Goal: Transaction & Acquisition: Purchase product/service

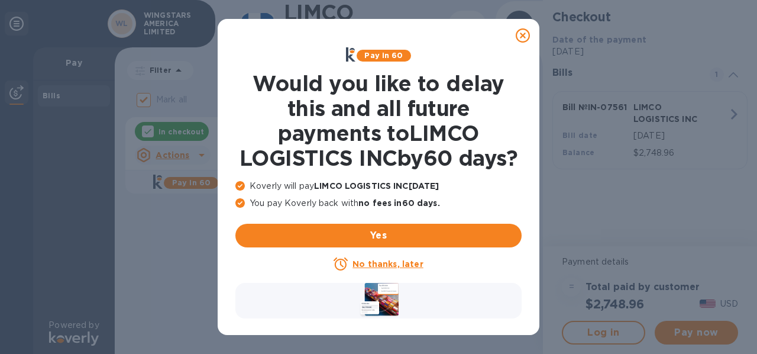
click at [657, 237] on div "Pay in 60 Would you like to delay this and all future payments to LIMCO LOGISTI…" at bounding box center [378, 177] width 757 height 354
click at [520, 35] on icon at bounding box center [523, 35] width 14 height 14
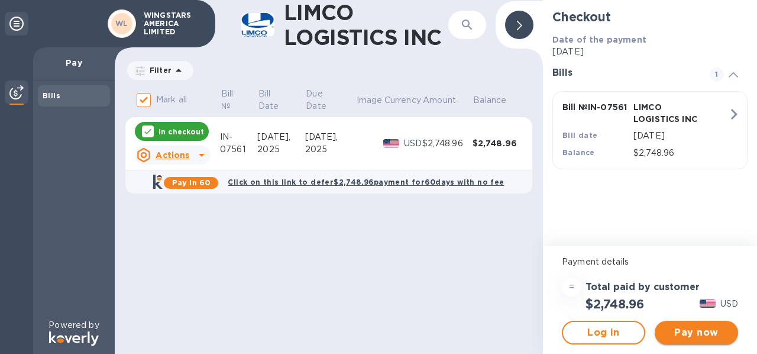
click at [701, 332] on span "Pay now" at bounding box center [696, 332] width 64 height 14
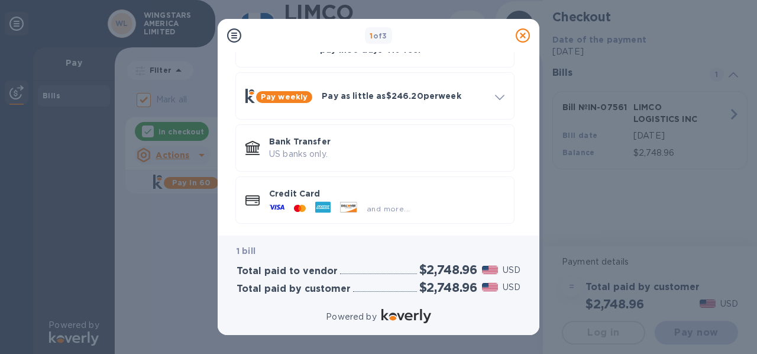
scroll to position [86, 0]
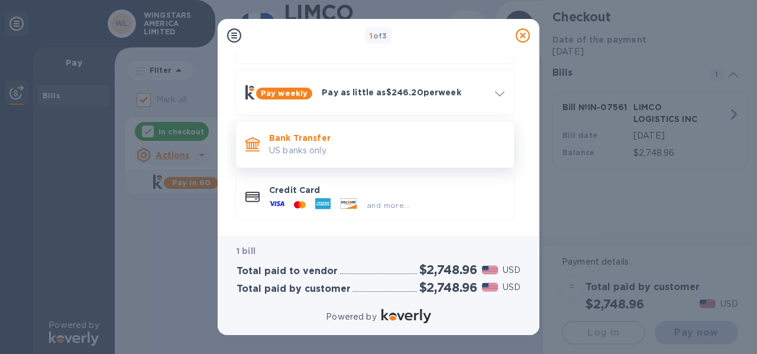
click at [357, 137] on p "Bank Transfer" at bounding box center [386, 138] width 235 height 12
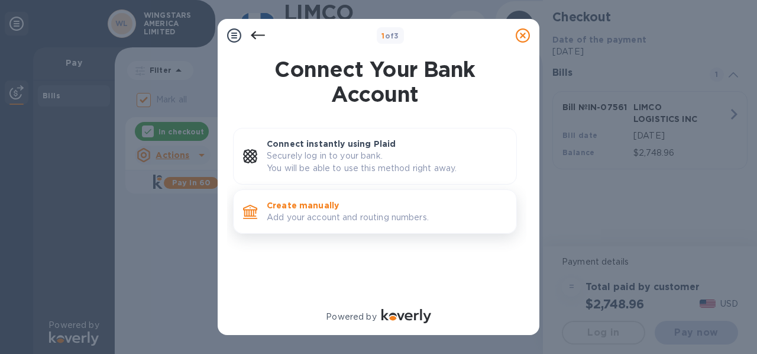
click at [393, 214] on p "Add your account and routing numbers." at bounding box center [387, 217] width 240 height 12
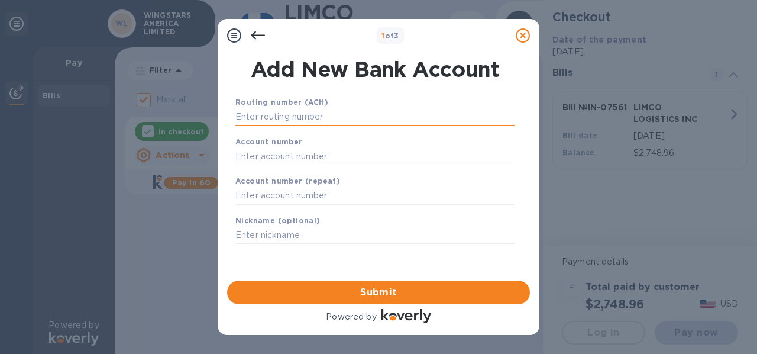
click at [280, 114] on input "text" at bounding box center [374, 117] width 279 height 18
paste input "021300077"
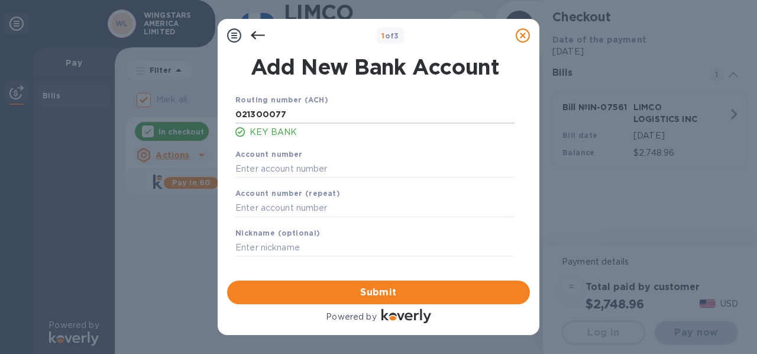
type input "021300077"
click at [246, 170] on input "text" at bounding box center [374, 169] width 279 height 18
paste input "384281001501"
type input "384281001501"
click at [253, 208] on input "text" at bounding box center [374, 208] width 279 height 18
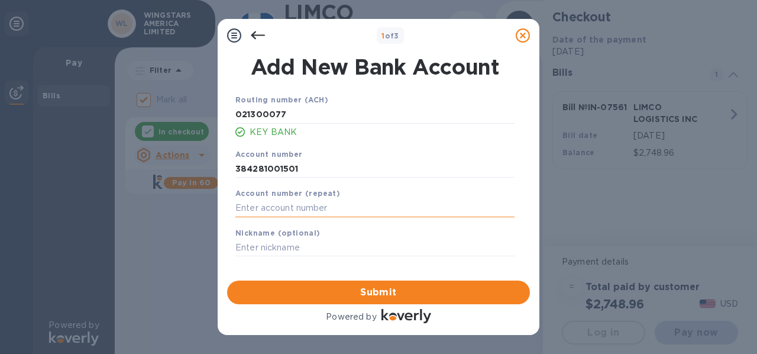
paste input "384281001501"
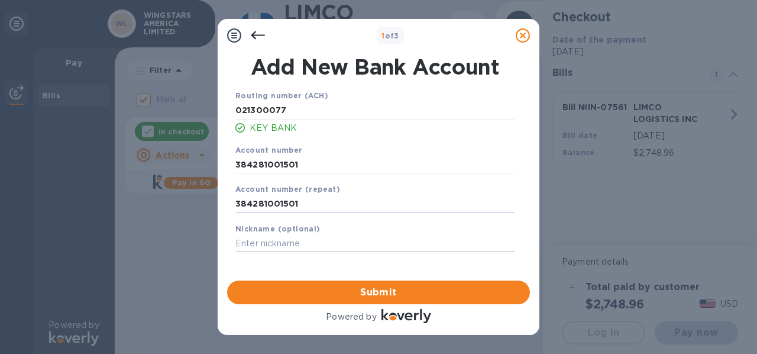
scroll to position [5, 0]
type input "384281001501"
click at [250, 241] on input "text" at bounding box center [374, 243] width 279 height 18
click at [390, 293] on span "Submit" at bounding box center [379, 292] width 284 height 14
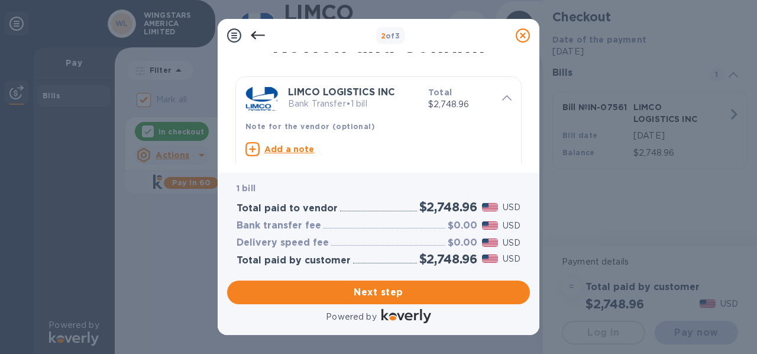
scroll to position [0, 0]
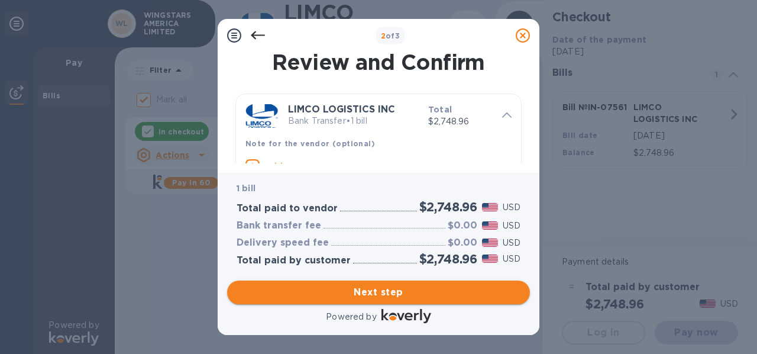
click at [393, 289] on span "Next step" at bounding box center [379, 292] width 284 height 14
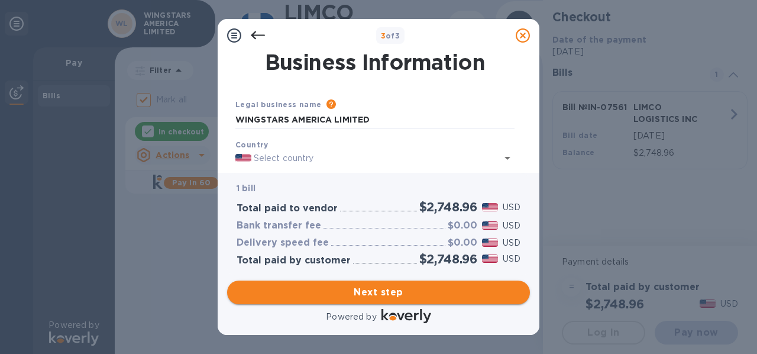
type input "[GEOGRAPHIC_DATA]"
drag, startPoint x: 446, startPoint y: 30, endPoint x: 472, endPoint y: 50, distance: 33.3
click at [472, 50] on div "3 of 3" at bounding box center [379, 35] width 322 height 33
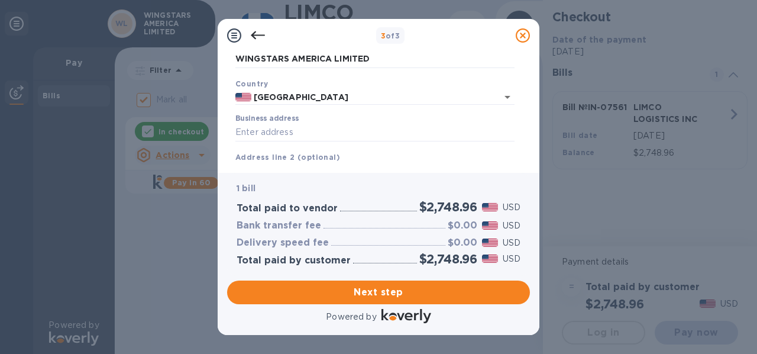
scroll to position [79, 0]
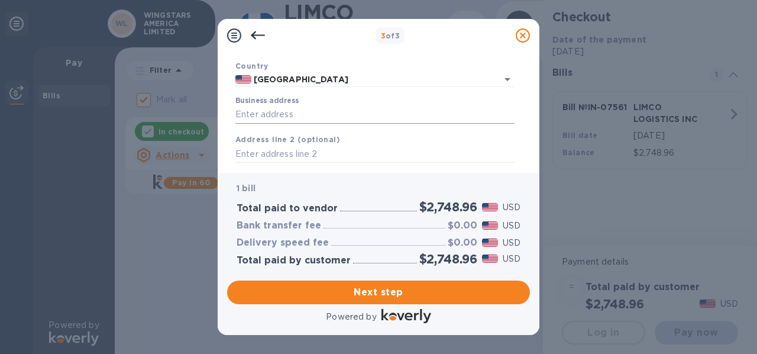
click at [253, 115] on input "Business address" at bounding box center [374, 115] width 279 height 18
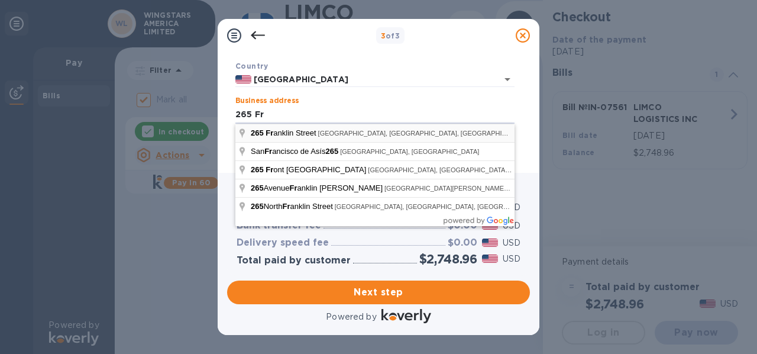
type input "[STREET_ADDRESS]"
type input "[GEOGRAPHIC_DATA]"
type input "MA"
type input "02110"
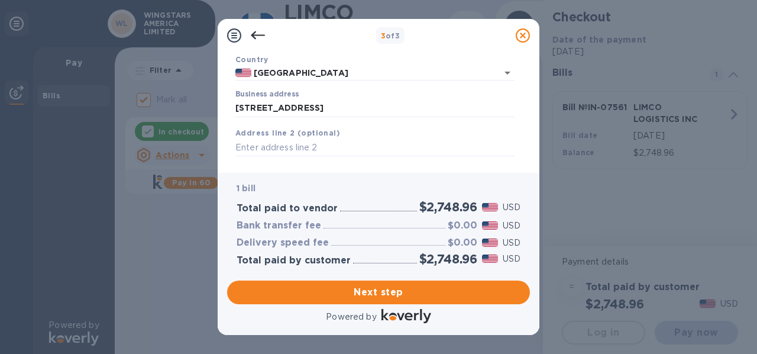
scroll to position [67, 0]
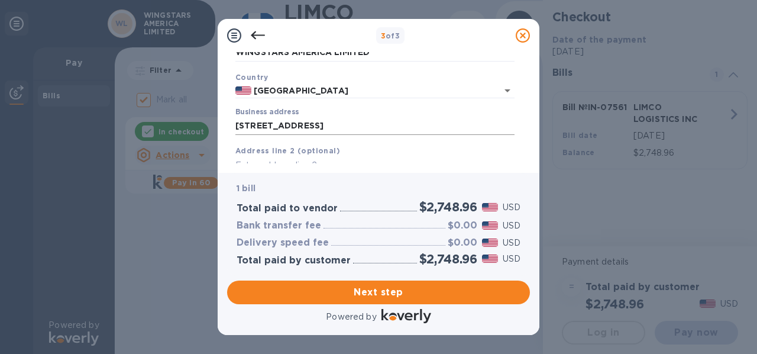
click at [330, 125] on input "[STREET_ADDRESS]" at bounding box center [374, 126] width 279 height 18
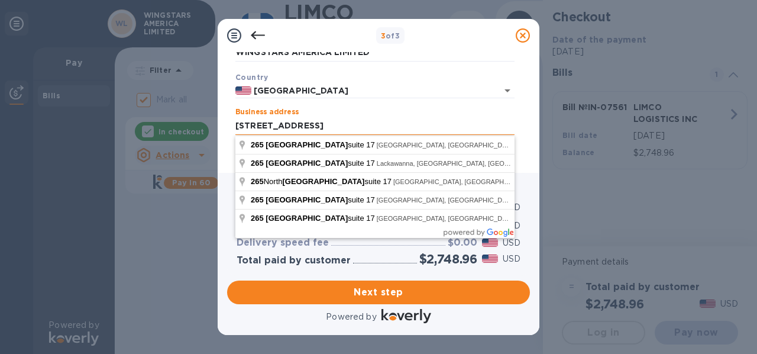
type input "[STREET_ADDRESS]"
click button "Save" at bounding box center [0, 0] width 0 height 0
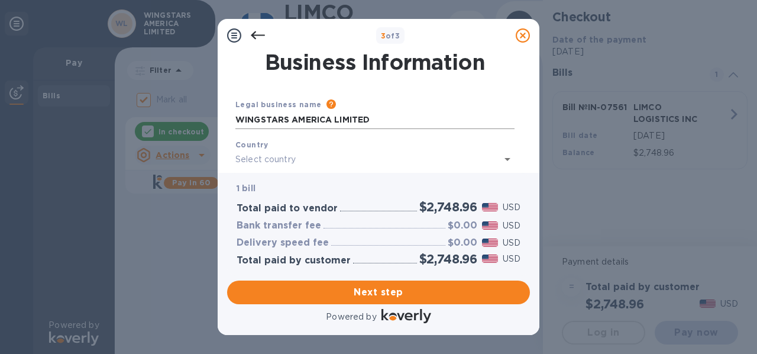
scroll to position [79, 0]
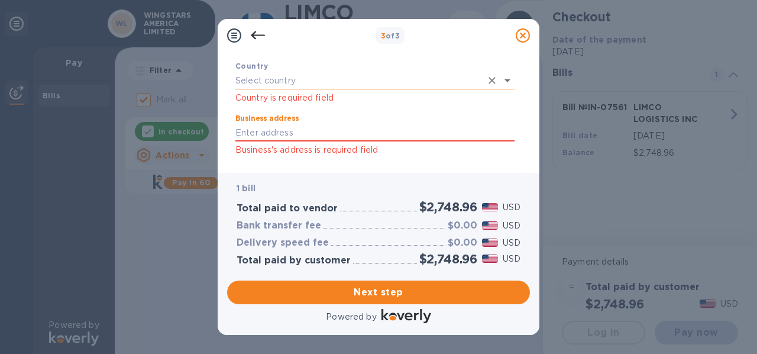
click at [507, 82] on icon "Open" at bounding box center [508, 80] width 6 height 3
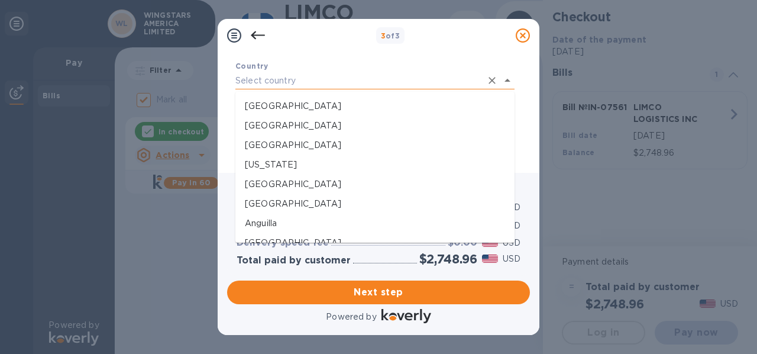
click at [340, 79] on input "text" at bounding box center [358, 80] width 246 height 17
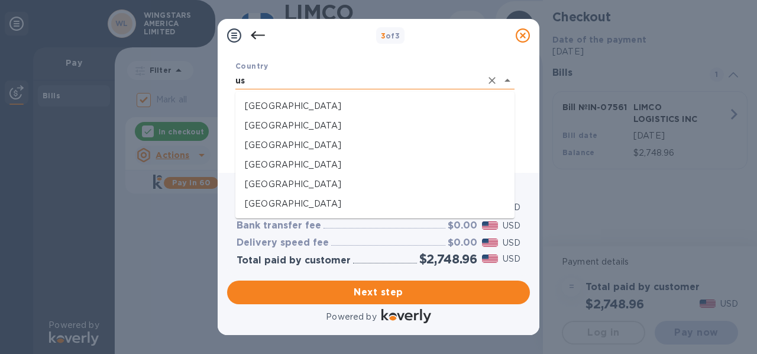
type input "u"
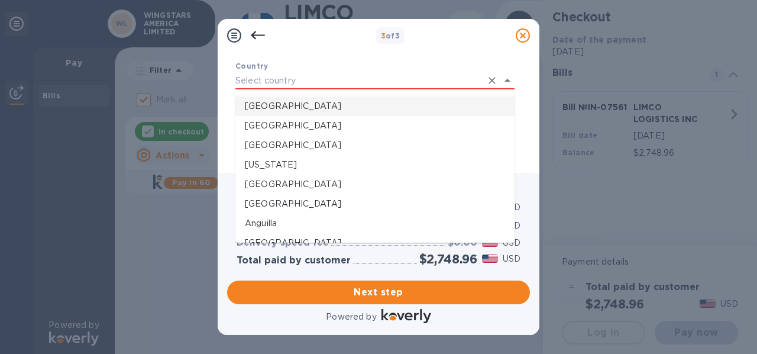
click at [350, 111] on p "[GEOGRAPHIC_DATA]" at bounding box center [375, 106] width 260 height 12
type input "[GEOGRAPHIC_DATA]"
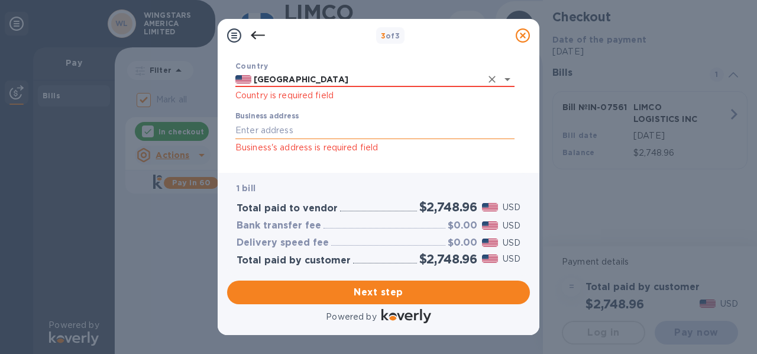
click at [253, 131] on input "Business address" at bounding box center [374, 130] width 279 height 18
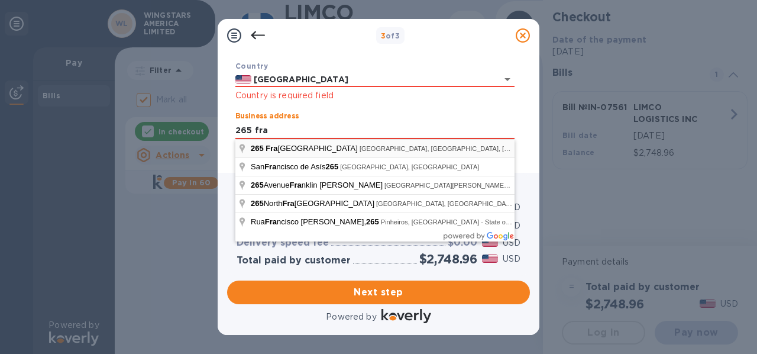
type input "[STREET_ADDRESS]"
type input "[GEOGRAPHIC_DATA]"
type input "MA"
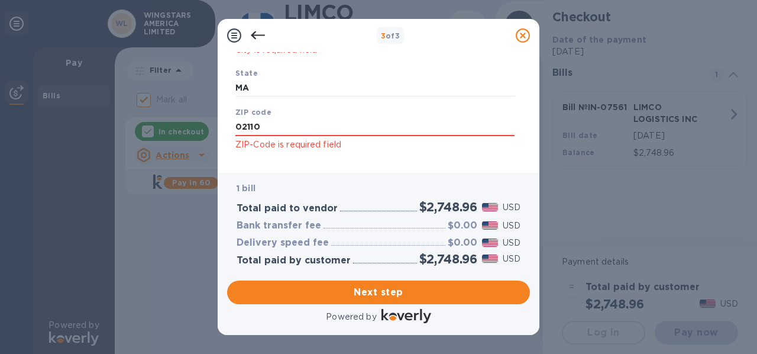
scroll to position [287, 0]
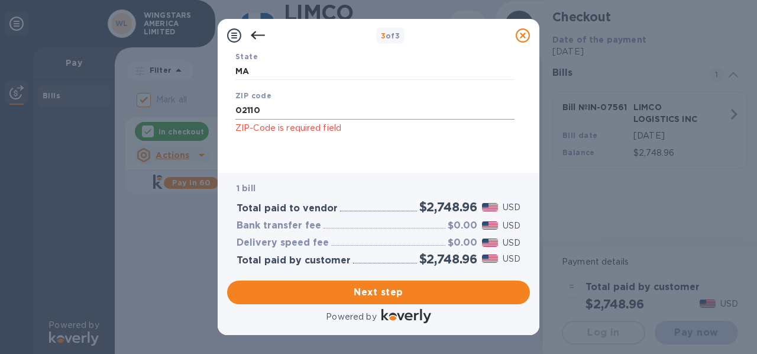
click at [274, 106] on input "02110" at bounding box center [374, 111] width 279 height 18
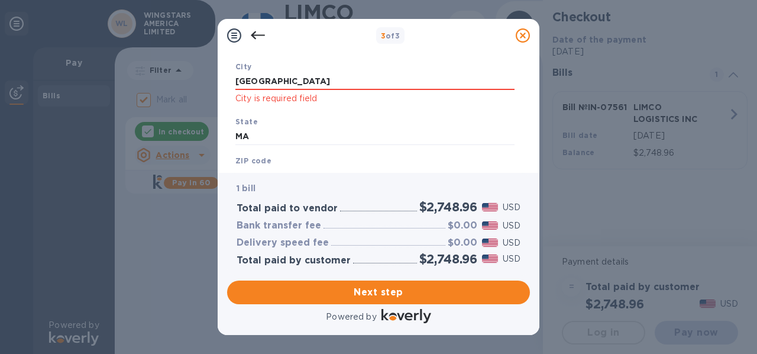
scroll to position [208, 0]
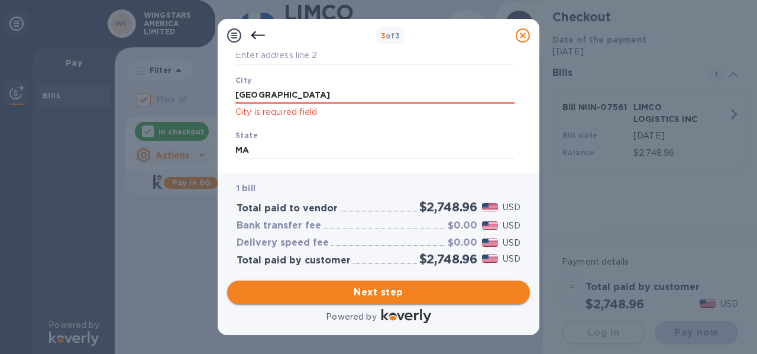
type input "02110"
click at [373, 290] on span "Next step" at bounding box center [379, 292] width 284 height 14
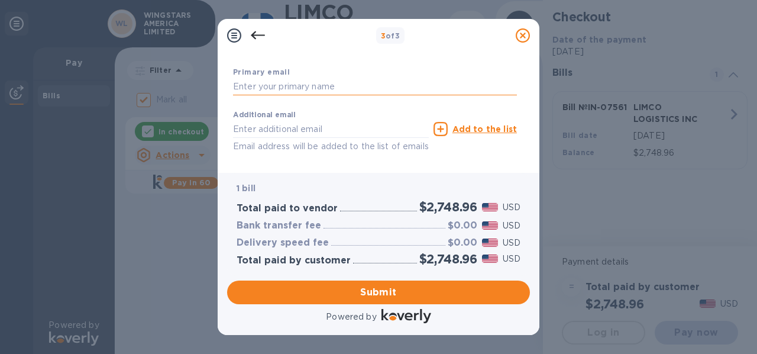
click at [253, 83] on input "text" at bounding box center [375, 87] width 284 height 18
type input "[PERSON_NAME][EMAIL_ADDRESS][DOMAIN_NAME]"
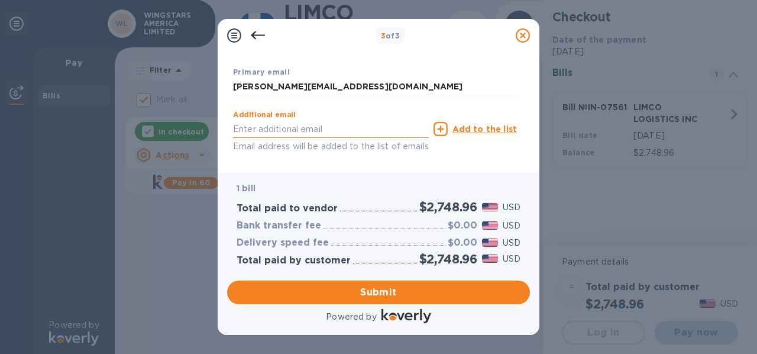
click at [251, 132] on input "text" at bounding box center [331, 129] width 196 height 18
type input "j"
type input "s"
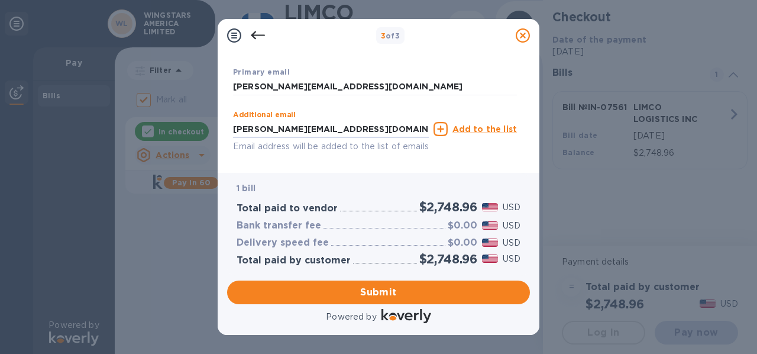
type input "[PERSON_NAME][EMAIL_ADDRESS][DOMAIN_NAME]"
click at [444, 130] on icon at bounding box center [441, 129] width 14 height 14
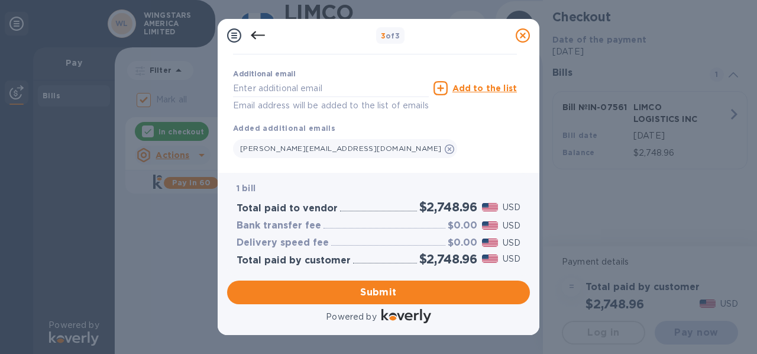
scroll to position [277, 0]
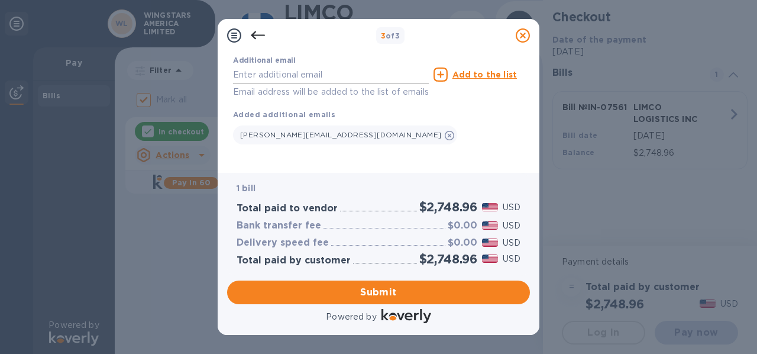
click at [253, 66] on input "text" at bounding box center [331, 75] width 196 height 18
type input "[PERSON_NAME][EMAIL_ADDRESS][DOMAIN_NAME]"
click button "Submit" at bounding box center [0, 0] width 0 height 0
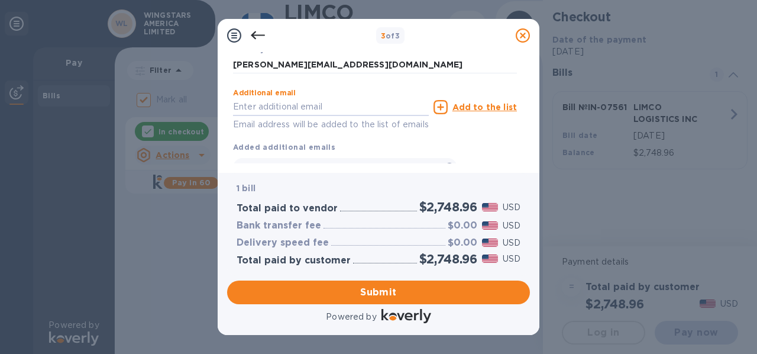
scroll to position [323, 0]
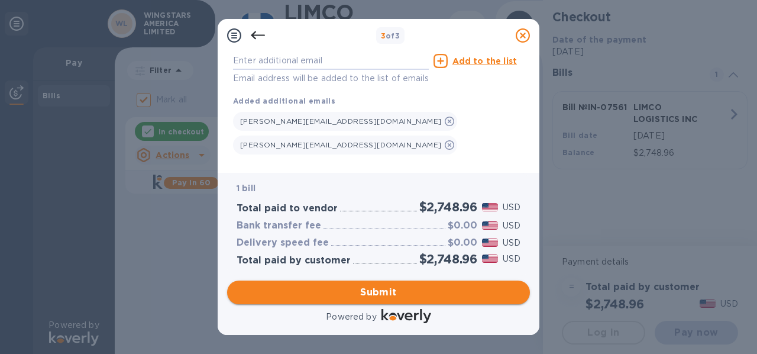
click at [396, 292] on span "Submit" at bounding box center [379, 292] width 284 height 14
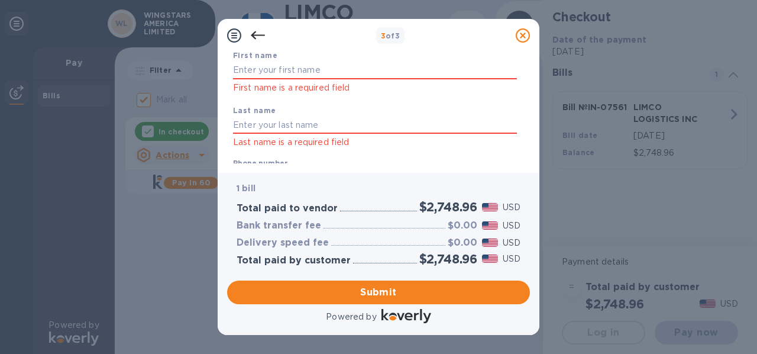
scroll to position [0, 0]
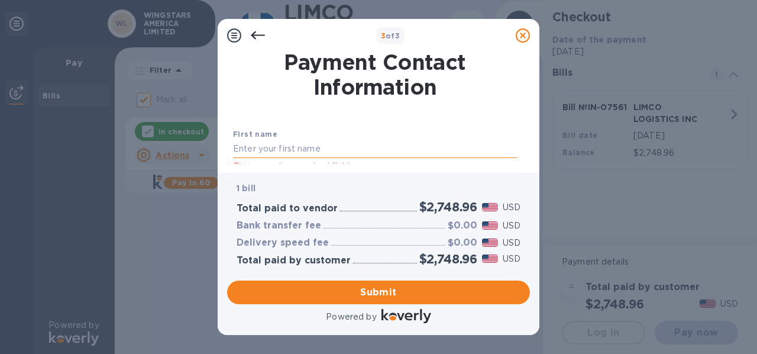
click at [254, 148] on input "text" at bounding box center [375, 149] width 284 height 18
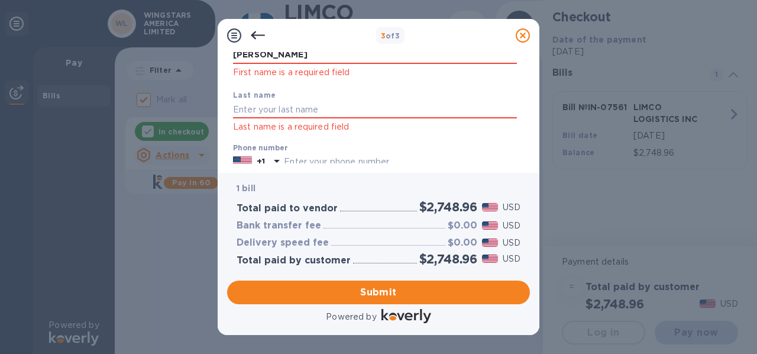
scroll to position [79, 0]
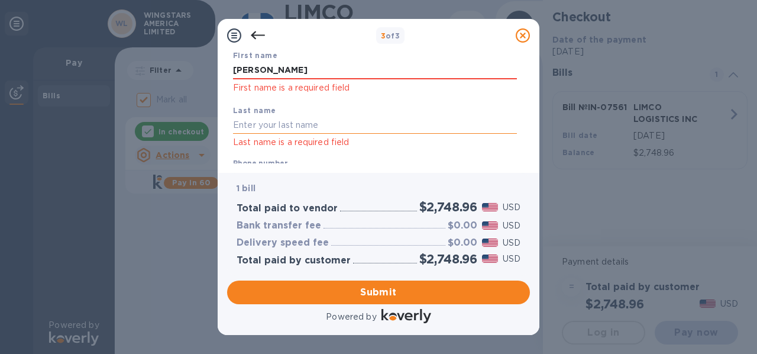
type input "[PERSON_NAME]"
click at [243, 123] on input "text" at bounding box center [375, 126] width 284 height 18
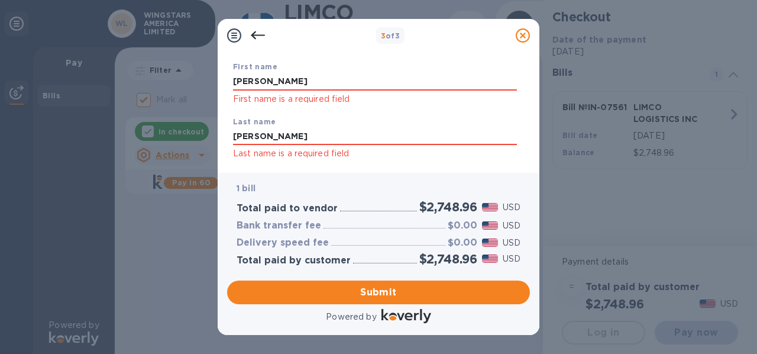
scroll to position [0, 0]
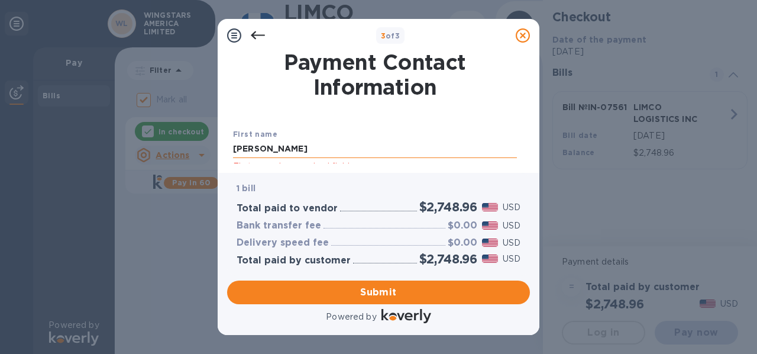
type input "[PERSON_NAME]"
click at [272, 147] on input "[PERSON_NAME]" at bounding box center [375, 149] width 284 height 18
type input "L"
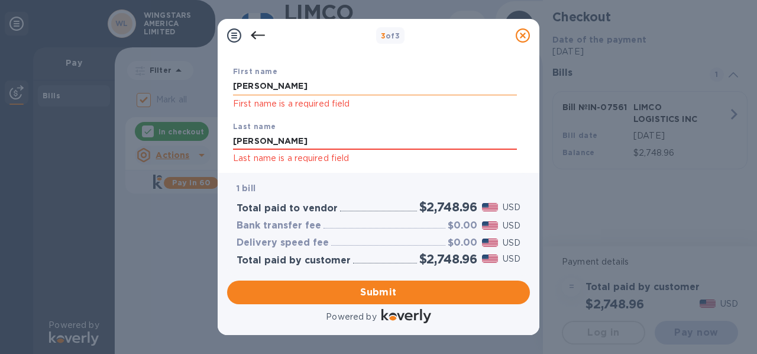
scroll to position [79, 0]
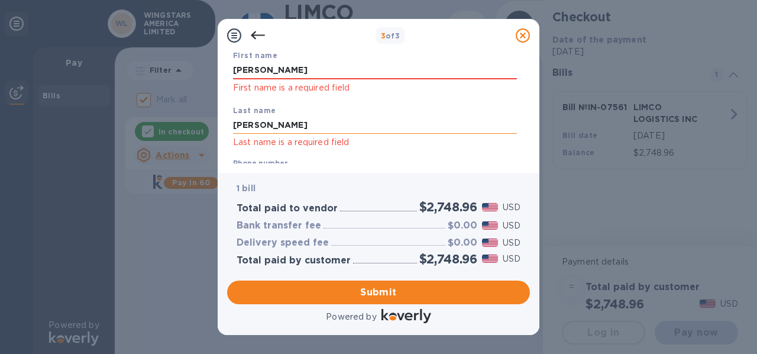
type input "[PERSON_NAME]"
click at [282, 125] on input "[PERSON_NAME]" at bounding box center [375, 126] width 284 height 18
type input "F"
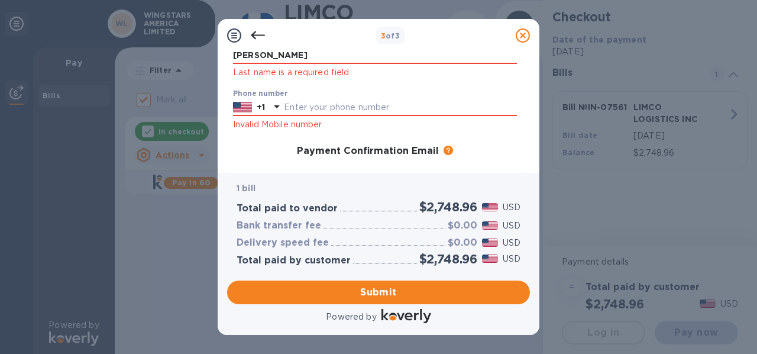
scroll to position [157, 0]
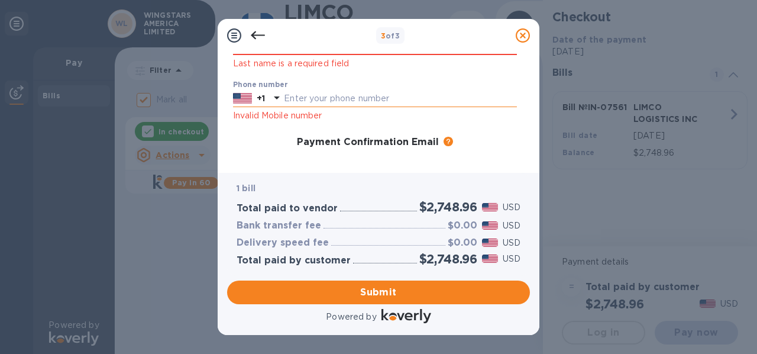
type input "[PERSON_NAME]"
click at [295, 98] on input "text" at bounding box center [400, 99] width 233 height 18
click at [492, 133] on div "Payment Confirmation Email The added email addresses will be used to send the p…" at bounding box center [374, 142] width 293 height 21
click at [298, 97] on input "7744445057" at bounding box center [400, 99] width 233 height 18
click at [311, 98] on input "7744445057" at bounding box center [400, 99] width 233 height 18
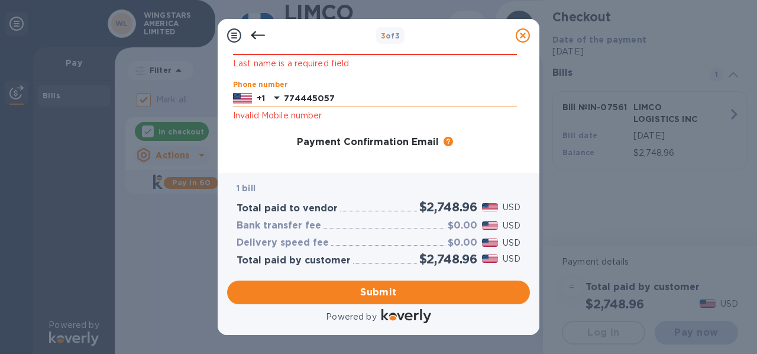
click at [351, 97] on input "774445057" at bounding box center [400, 99] width 233 height 18
click at [345, 95] on input "774445057" at bounding box center [400, 99] width 233 height 18
type input "7"
type input "7744445057"
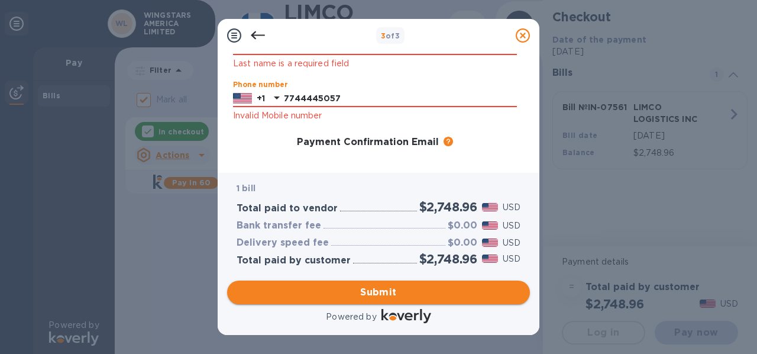
click at [413, 292] on span "Submit" at bounding box center [379, 292] width 284 height 14
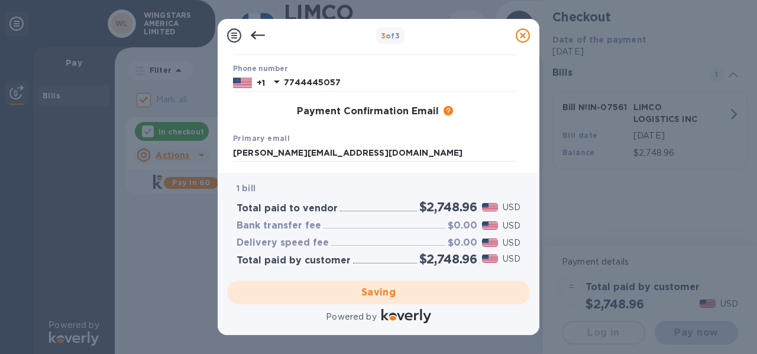
scroll to position [221, 0]
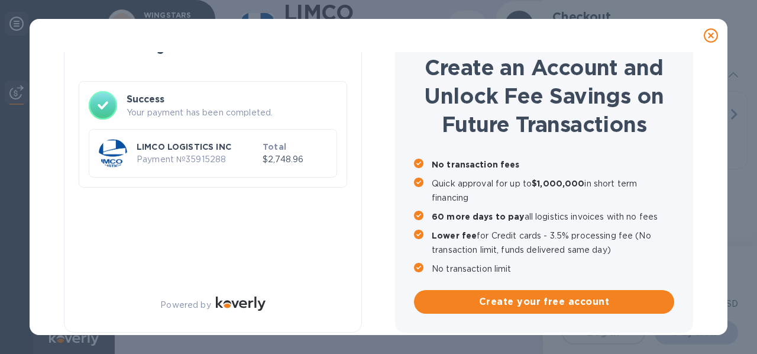
checkbox input "false"
click at [713, 27] on div at bounding box center [711, 36] width 24 height 24
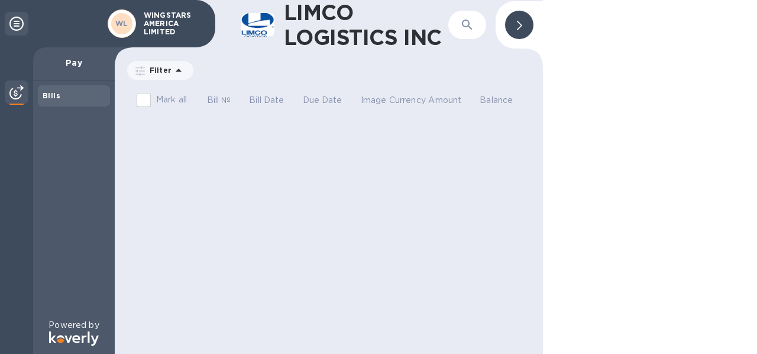
click at [161, 23] on p "WINGSTARS AMERICA LIMITED" at bounding box center [173, 23] width 59 height 25
click at [54, 98] on b "Bills" at bounding box center [52, 95] width 18 height 9
click at [18, 25] on icon at bounding box center [16, 24] width 14 height 14
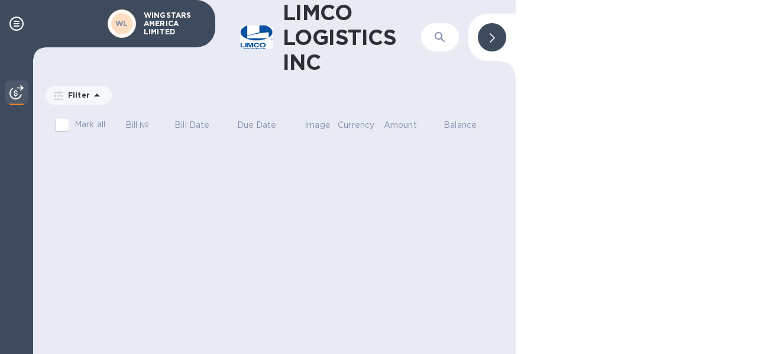
click at [492, 36] on icon at bounding box center [492, 37] width 5 height 9
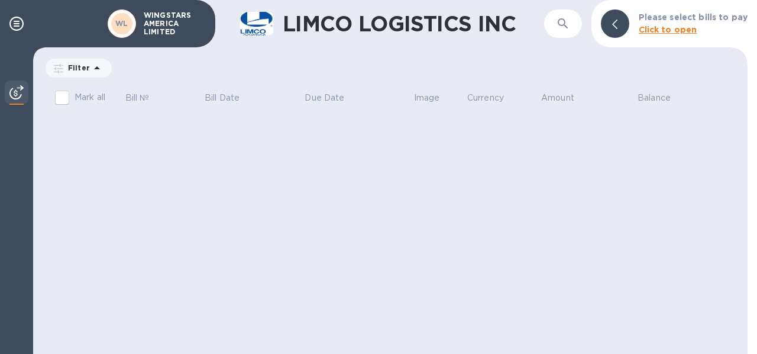
click at [130, 27] on div "WL" at bounding box center [121, 23] width 21 height 21
click at [570, 22] on icon "button" at bounding box center [563, 24] width 14 height 14
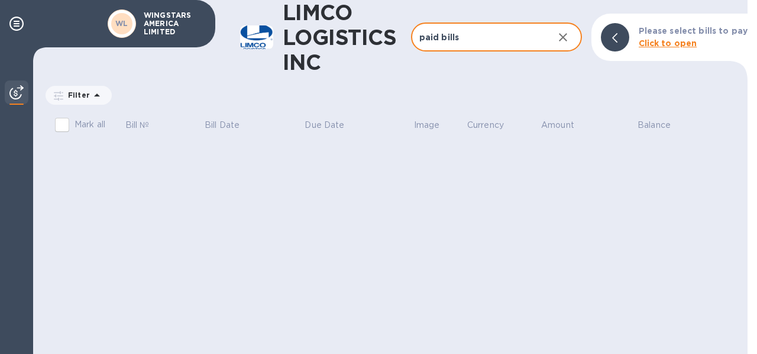
type input "paid bills"
click at [566, 39] on icon "button" at bounding box center [563, 37] width 14 height 14
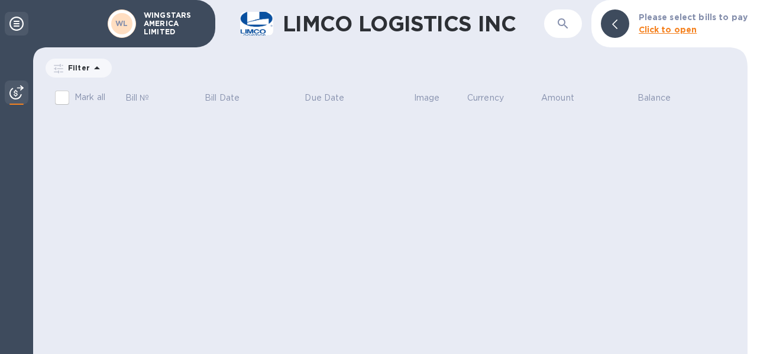
click at [15, 27] on icon at bounding box center [16, 24] width 14 height 14
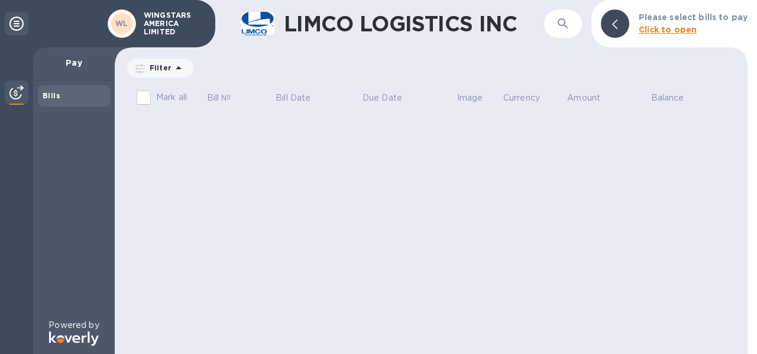
click at [150, 13] on p "WINGSTARS AMERICA LIMITED" at bounding box center [173, 23] width 59 height 25
click at [122, 25] on b "WL" at bounding box center [121, 23] width 13 height 9
